Goal: Task Accomplishment & Management: Complete application form

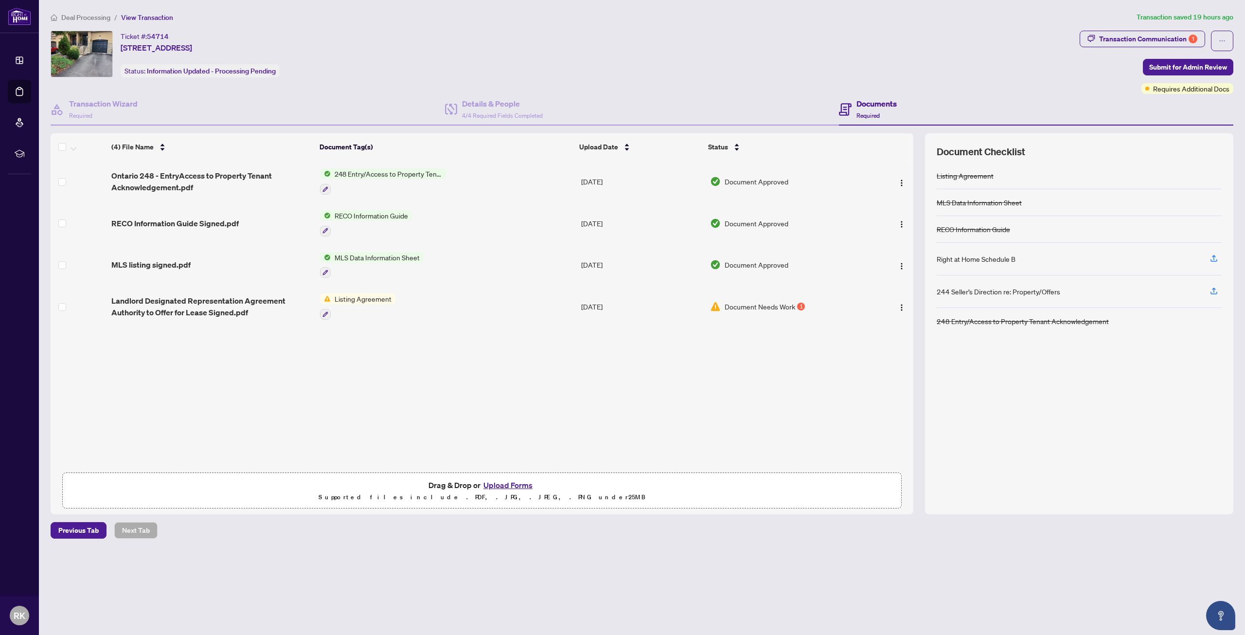
click at [870, 302] on td at bounding box center [891, 306] width 46 height 42
click at [901, 311] on button "button" at bounding box center [902, 307] width 16 height 16
click at [511, 485] on button "Upload Forms" at bounding box center [507, 485] width 55 height 13
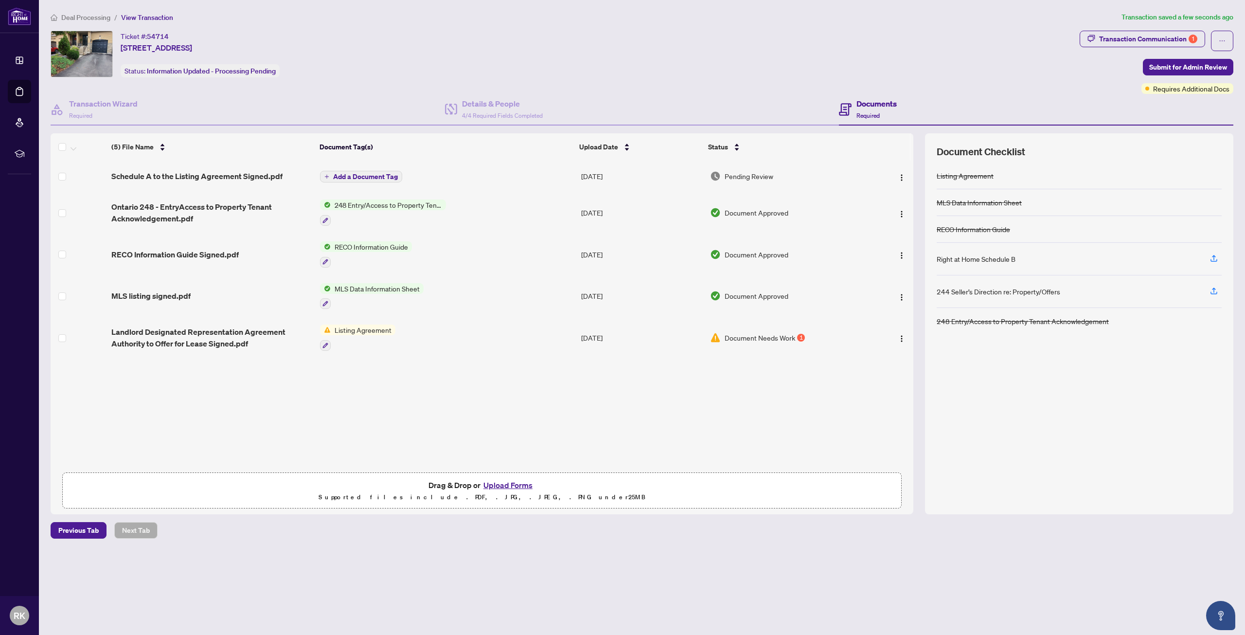
click at [326, 175] on icon "plus" at bounding box center [326, 176] width 5 height 5
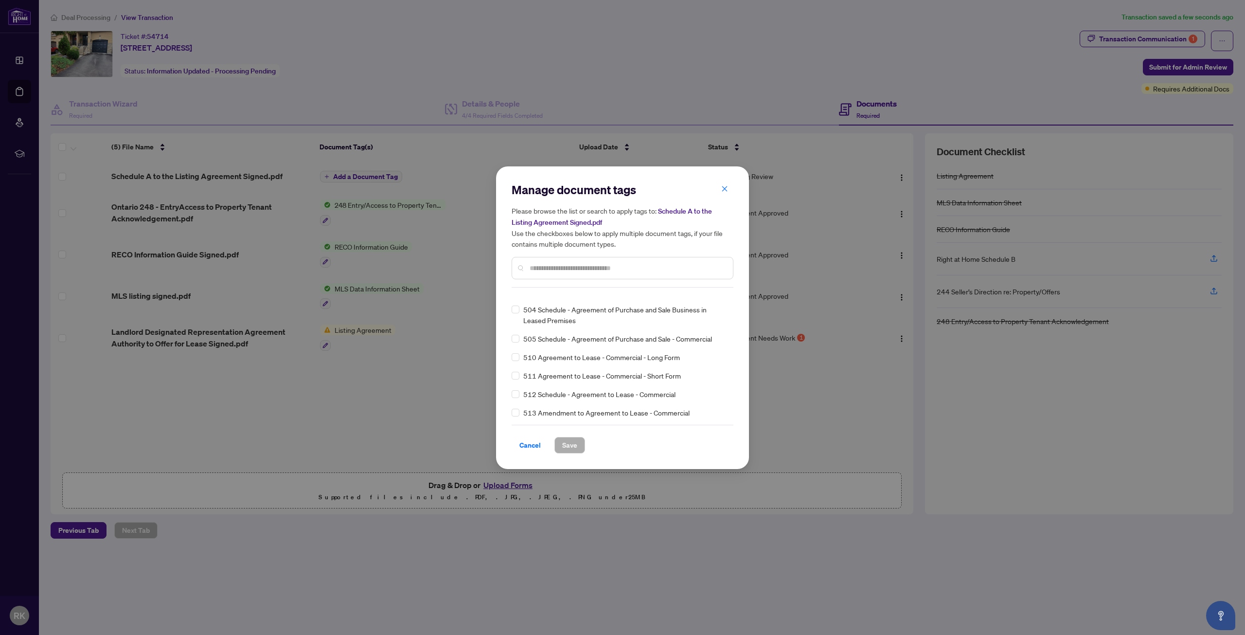
scroll to position [4842, 0]
click at [644, 269] on input "text" at bounding box center [627, 268] width 195 height 11
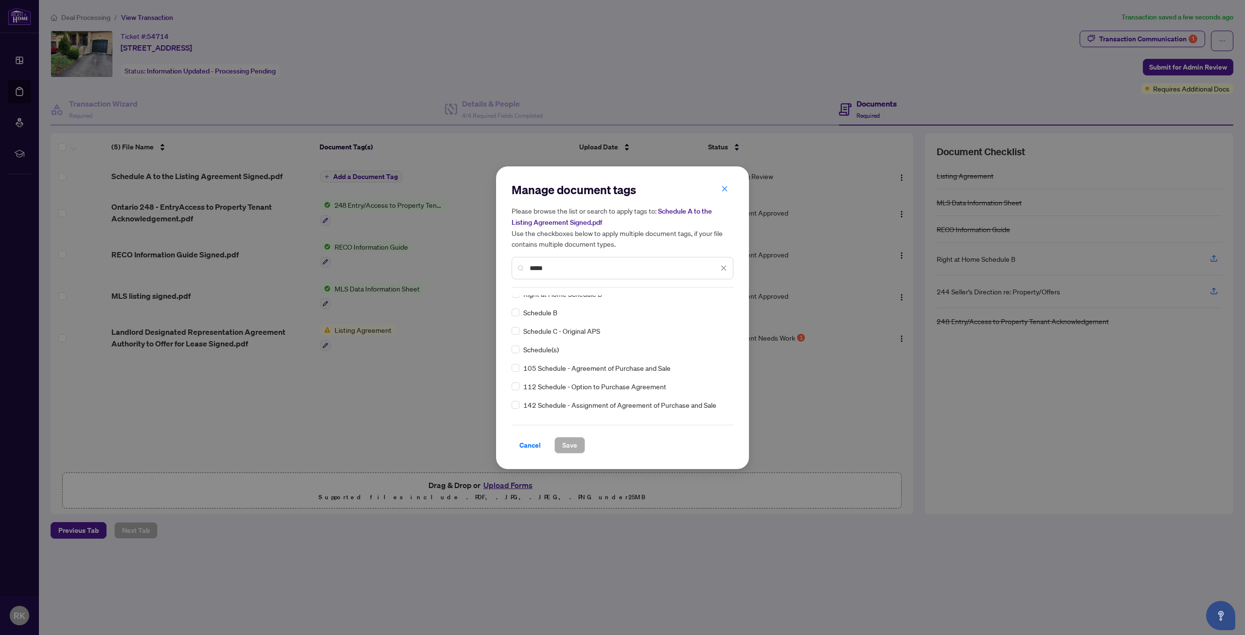
scroll to position [0, 0]
type input "*****"
click at [724, 191] on icon "close" at bounding box center [724, 188] width 7 height 7
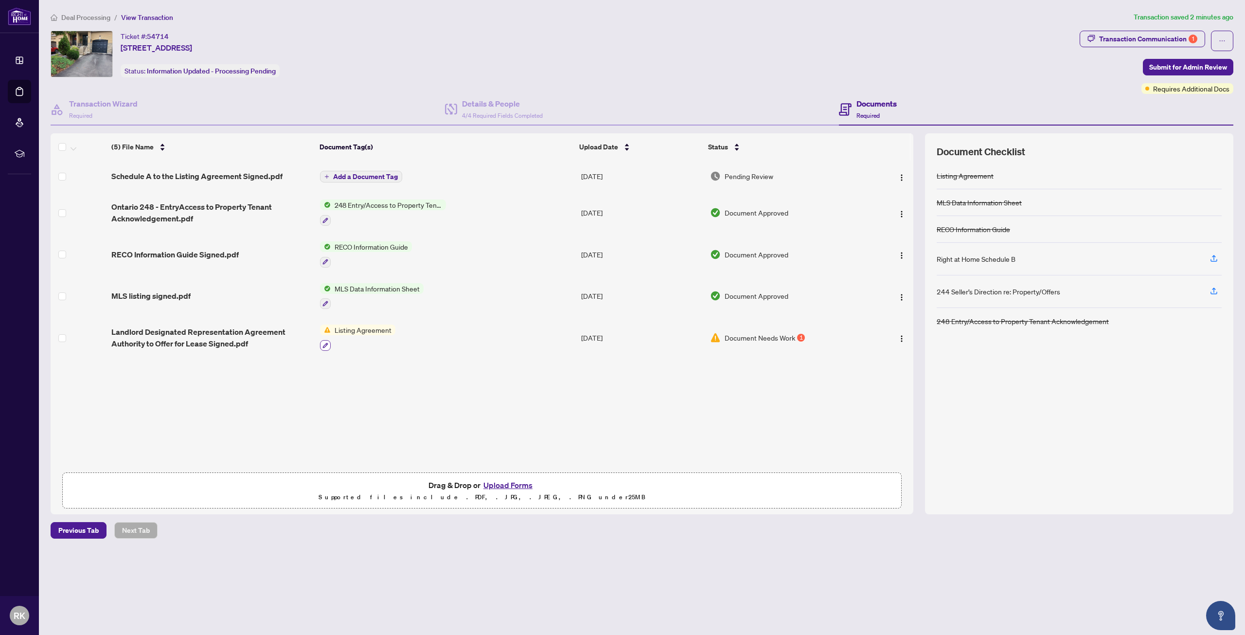
click at [325, 347] on button "button" at bounding box center [325, 345] width 11 height 11
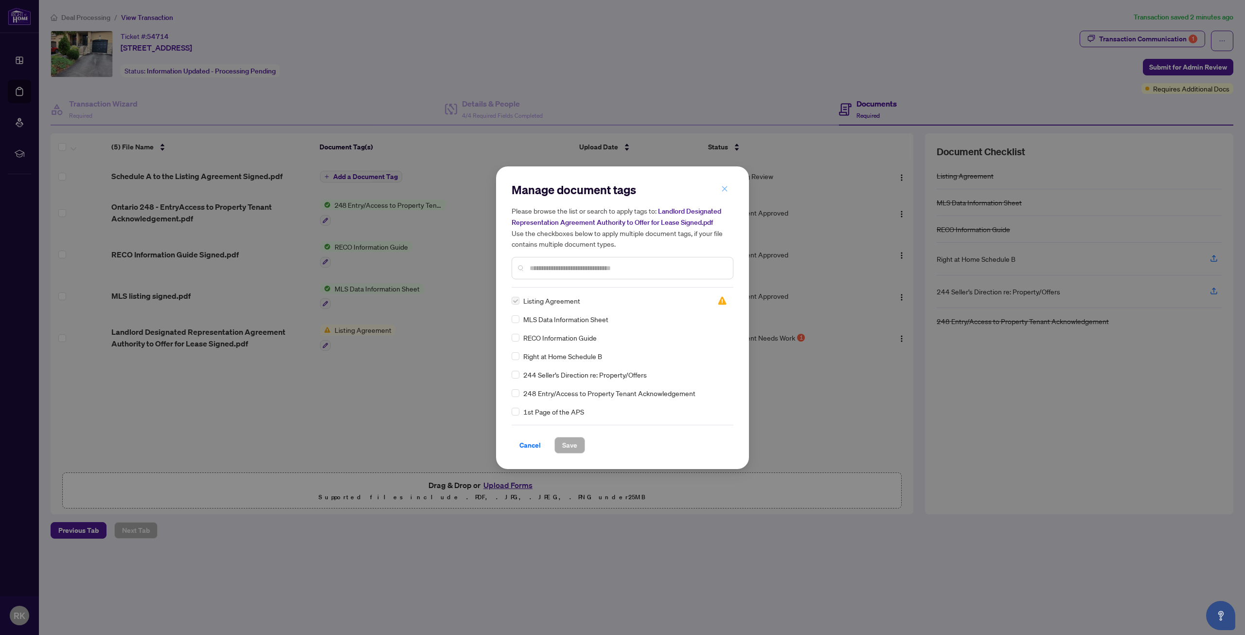
click at [726, 189] on icon "close" at bounding box center [724, 188] width 7 height 7
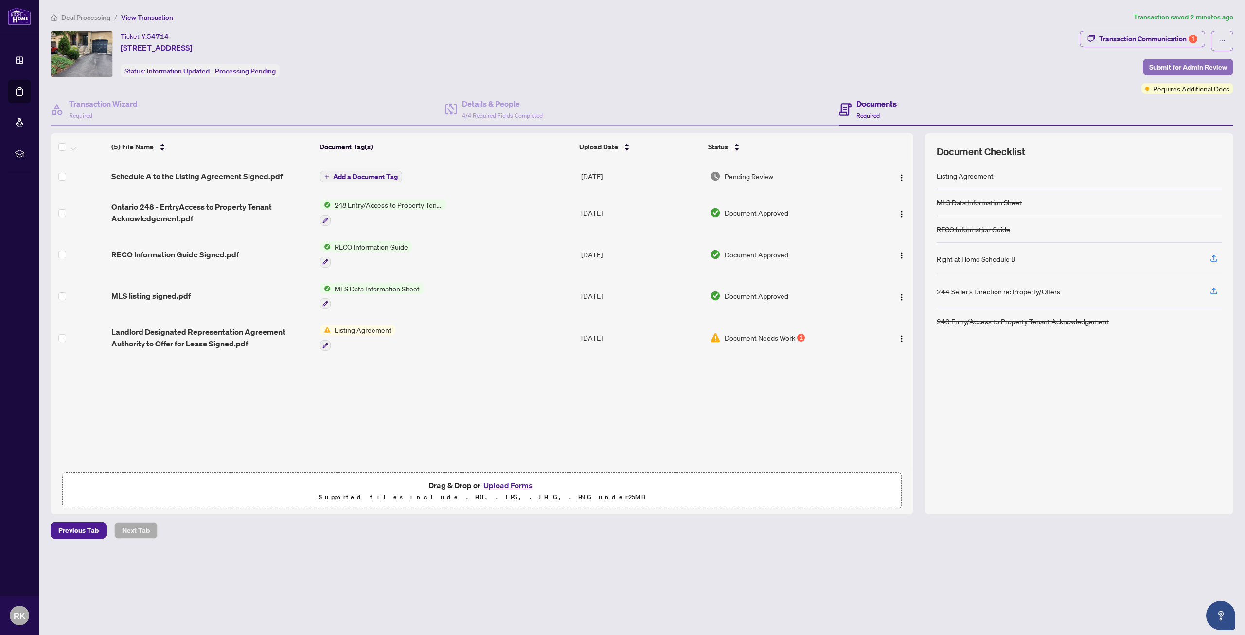
click at [1196, 63] on span "Submit for Admin Review" at bounding box center [1188, 67] width 78 height 16
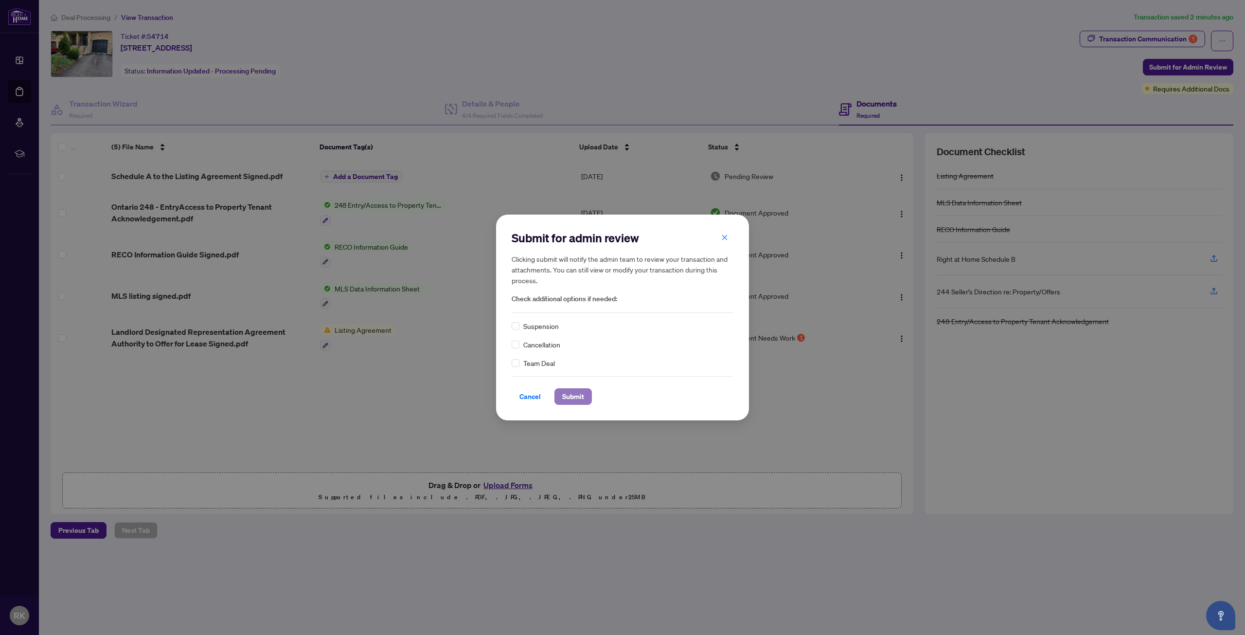
click at [579, 397] on span "Submit" at bounding box center [573, 397] width 22 height 16
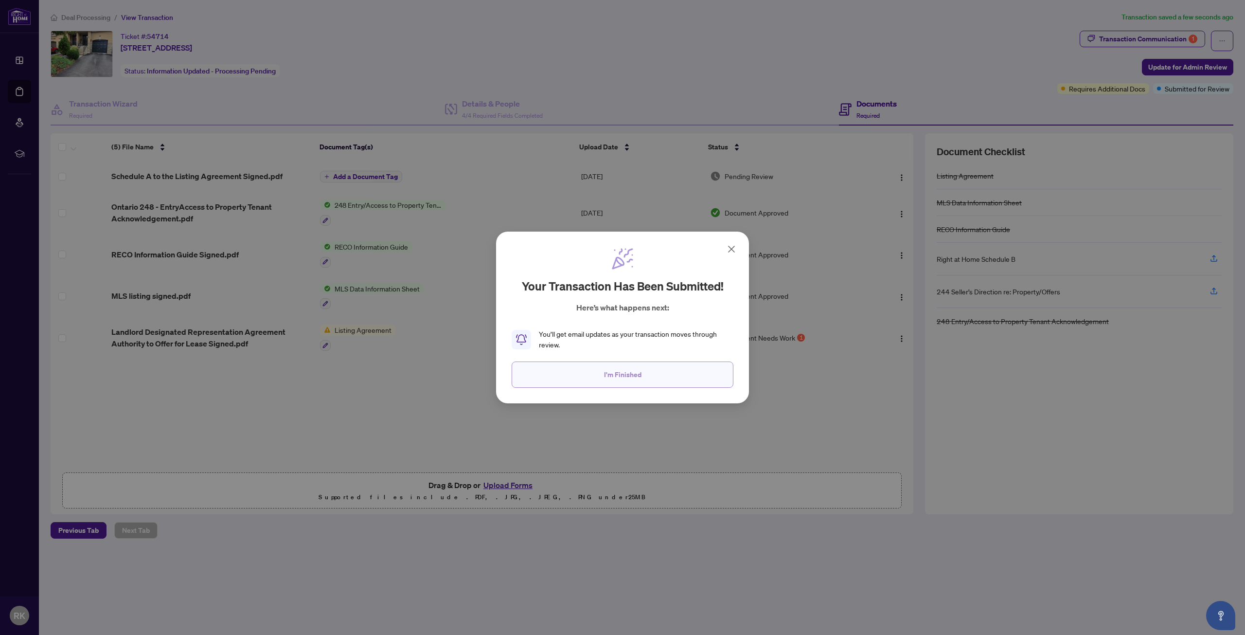
click at [623, 381] on span "I'm Finished" at bounding box center [622, 375] width 37 height 16
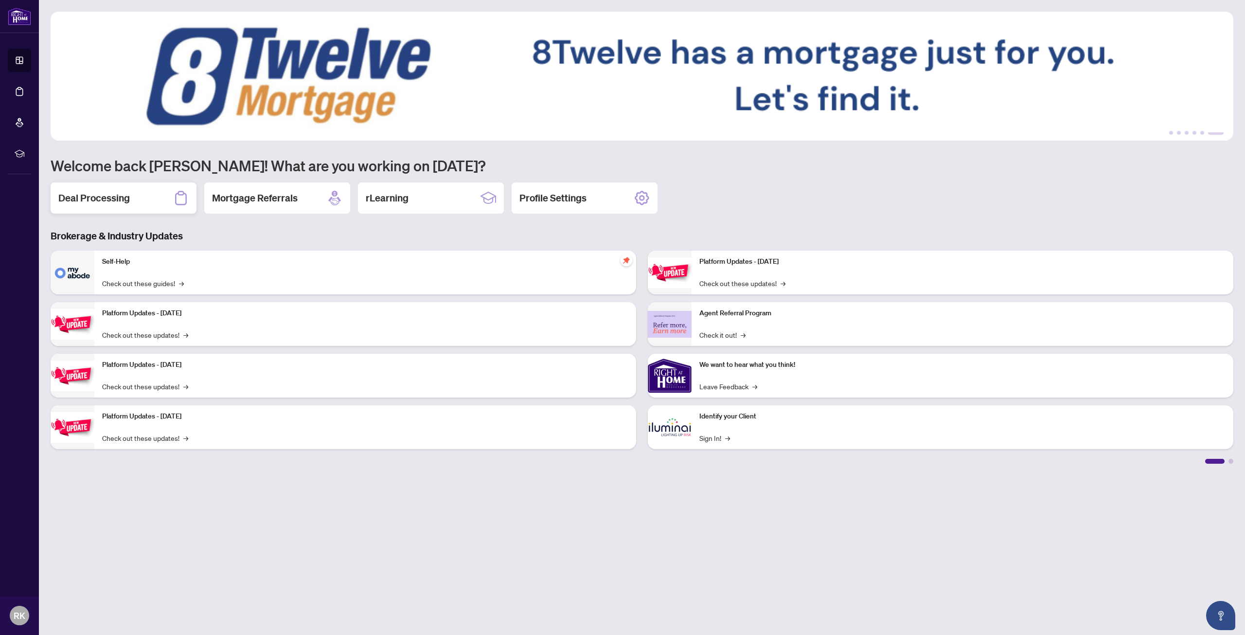
click at [183, 199] on icon at bounding box center [181, 198] width 16 height 16
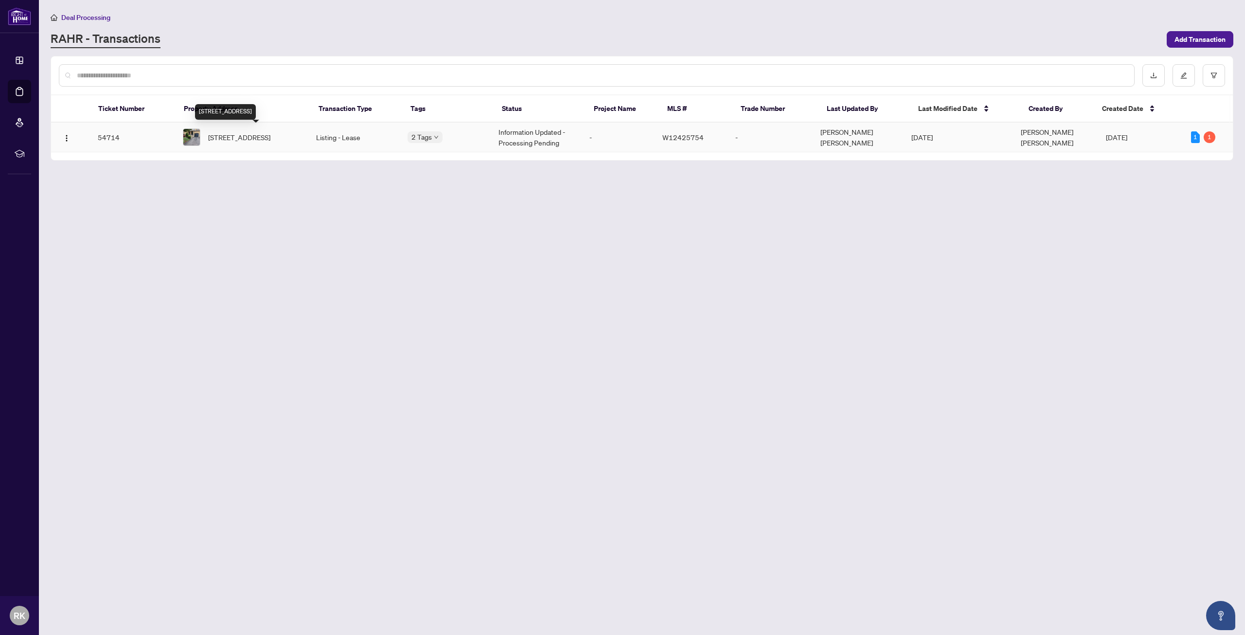
click at [263, 140] on span "[STREET_ADDRESS]" at bounding box center [239, 137] width 62 height 11
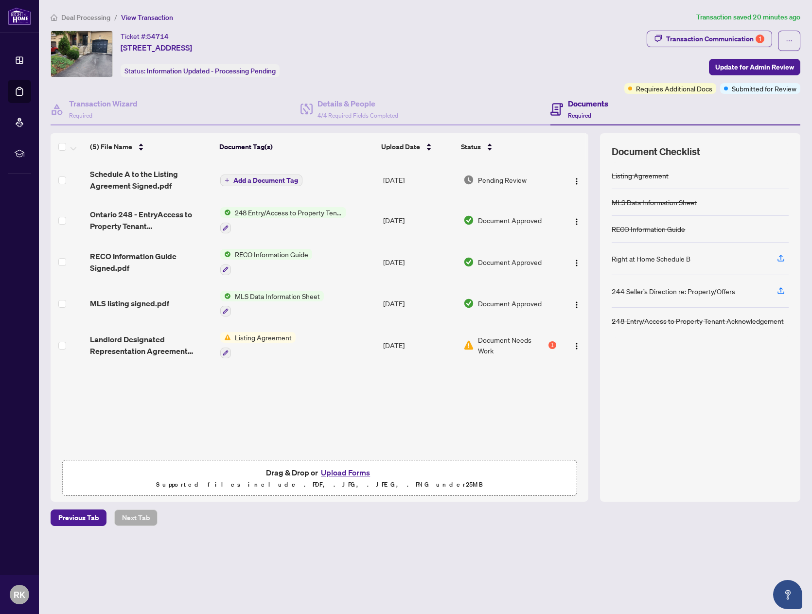
click at [550, 348] on div "Document Needs Work 1" at bounding box center [509, 345] width 93 height 21
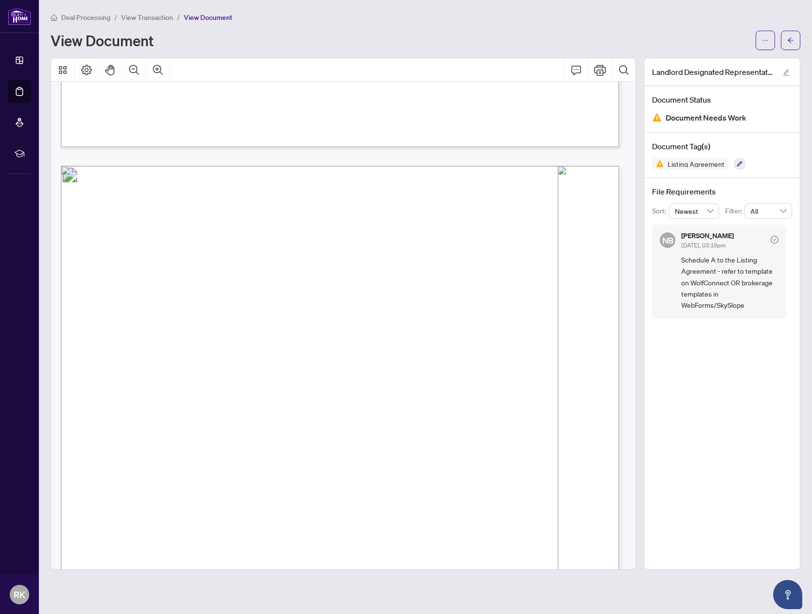
scroll to position [2130, 0]
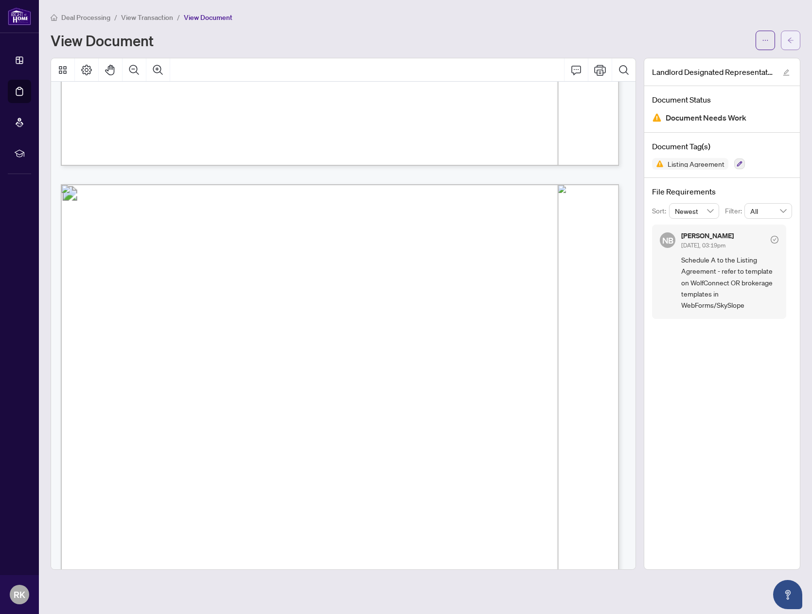
click at [789, 36] on span "button" at bounding box center [790, 41] width 7 height 16
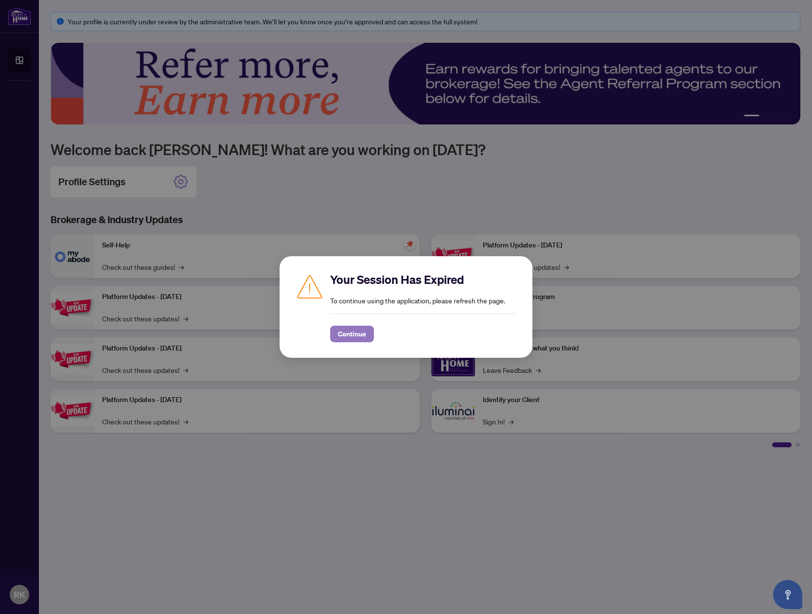
click at [357, 335] on span "Continue" at bounding box center [352, 334] width 28 height 16
